Goal: Entertainment & Leisure: Consume media (video, audio)

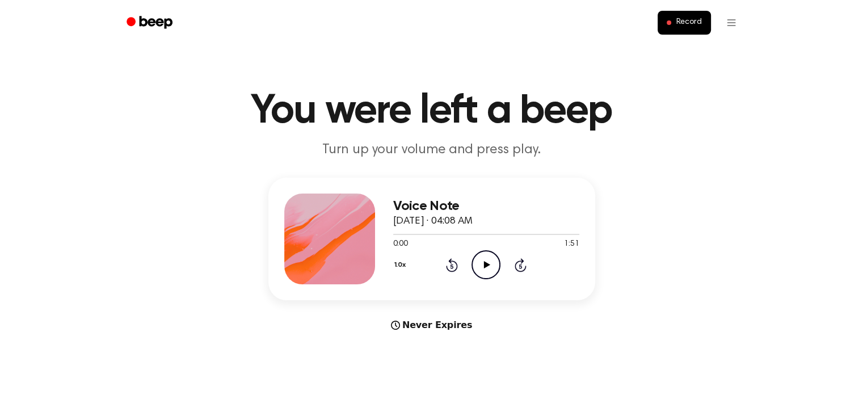
click at [484, 263] on icon at bounding box center [487, 264] width 6 height 7
click at [395, 234] on div at bounding box center [433, 234] width 81 height 1
click at [483, 266] on icon "Play Audio" at bounding box center [486, 264] width 29 height 29
click at [525, 234] on div at bounding box center [486, 234] width 186 height 1
click at [487, 264] on icon at bounding box center [487, 264] width 6 height 7
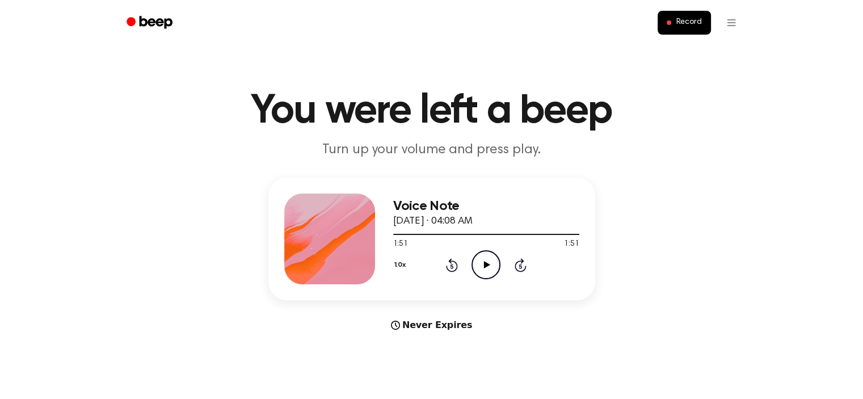
click at [484, 267] on icon at bounding box center [487, 264] width 6 height 7
click at [409, 235] on div at bounding box center [486, 233] width 186 height 9
click at [407, 236] on div at bounding box center [486, 233] width 186 height 9
click at [405, 232] on span at bounding box center [402, 234] width 9 height 9
click at [574, 233] on div at bounding box center [486, 233] width 186 height 9
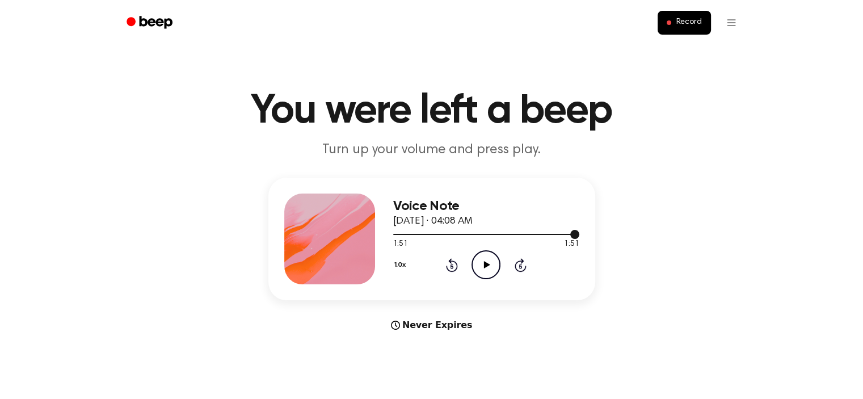
click at [563, 234] on div at bounding box center [486, 234] width 186 height 1
click at [484, 264] on icon at bounding box center [487, 264] width 6 height 7
click at [492, 266] on icon "Play Audio" at bounding box center [486, 264] width 29 height 29
click at [487, 267] on icon at bounding box center [485, 264] width 5 height 7
click at [487, 267] on icon "Play Audio" at bounding box center [486, 264] width 29 height 29
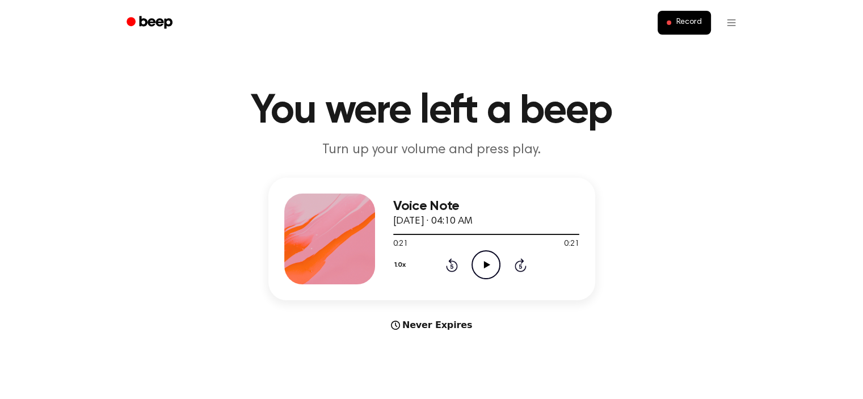
click at [487, 266] on icon at bounding box center [487, 264] width 6 height 7
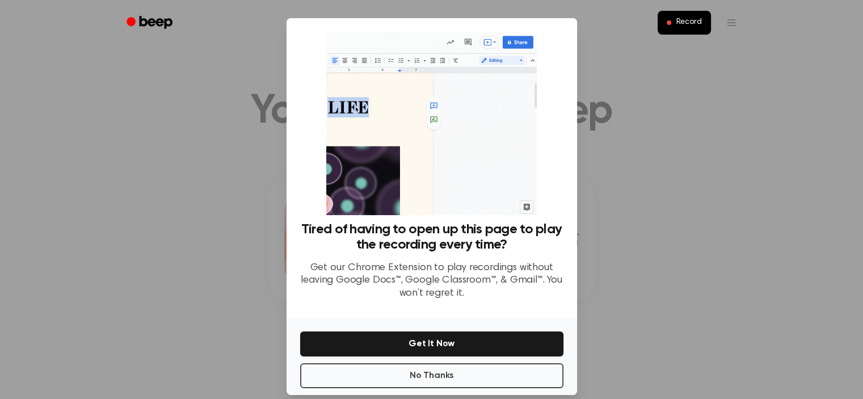
click at [478, 277] on p "Get our Chrome Extension to play recordings without leaving Google Docs™, Googl…" at bounding box center [431, 281] width 263 height 39
click at [445, 380] on button "No Thanks" at bounding box center [431, 375] width 263 height 25
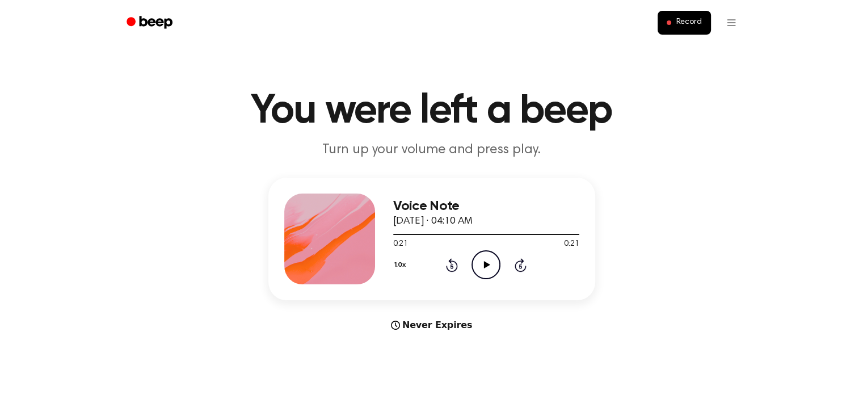
click at [489, 265] on icon "Play Audio" at bounding box center [486, 264] width 29 height 29
